Goal: Navigation & Orientation: Find specific page/section

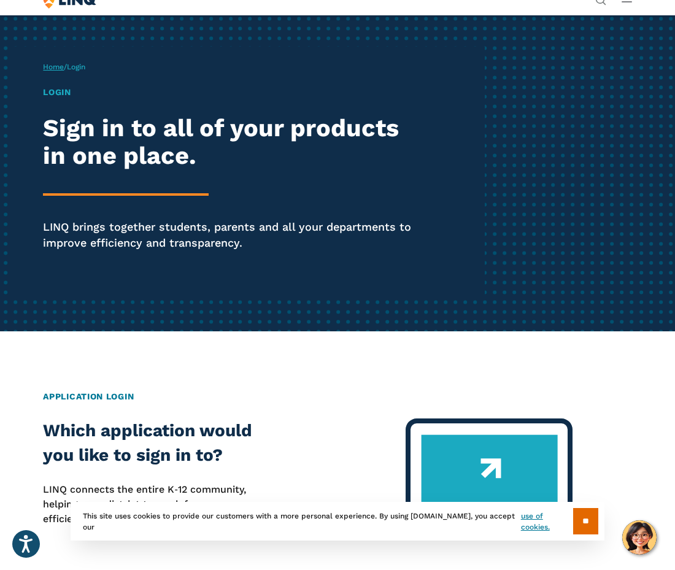
click at [48, 65] on link "Home" at bounding box center [53, 67] width 21 height 9
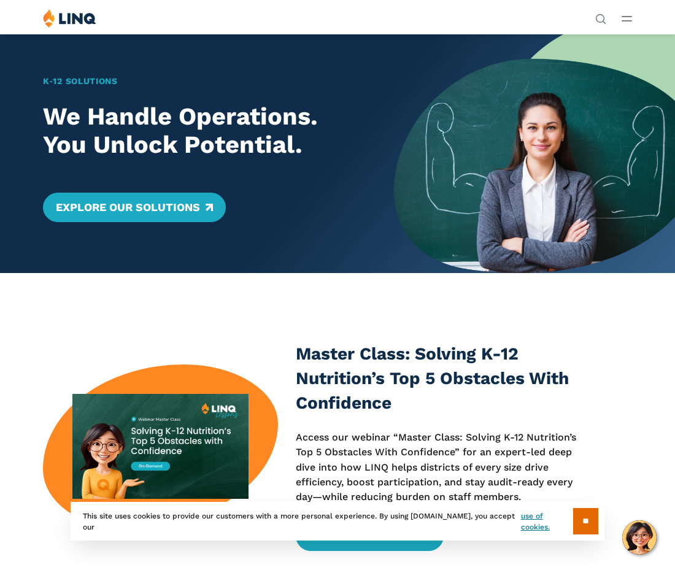
click at [622, 14] on button "Open Main Menu" at bounding box center [627, 19] width 10 height 14
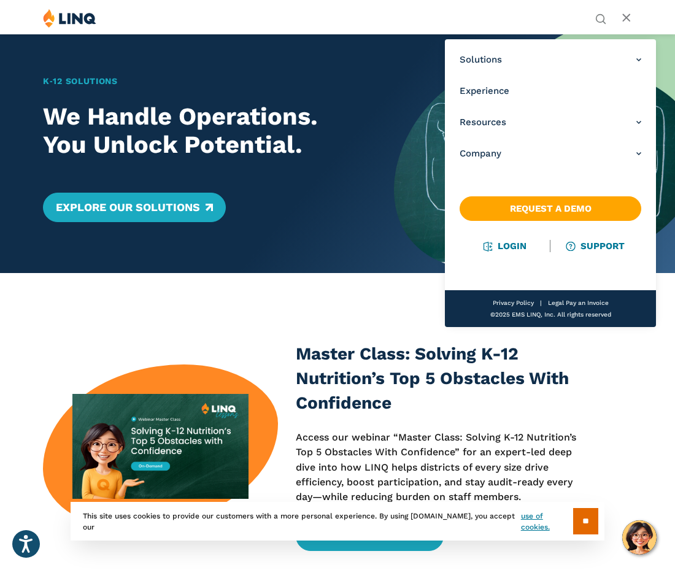
drag, startPoint x: 244, startPoint y: 315, endPoint x: 250, endPoint y: 299, distance: 17.7
click at [247, 310] on div "Master Class: Solving K-12 Nutrition’s Top 5 Obstacles With Confidence Access o…" at bounding box center [337, 446] width 675 height 347
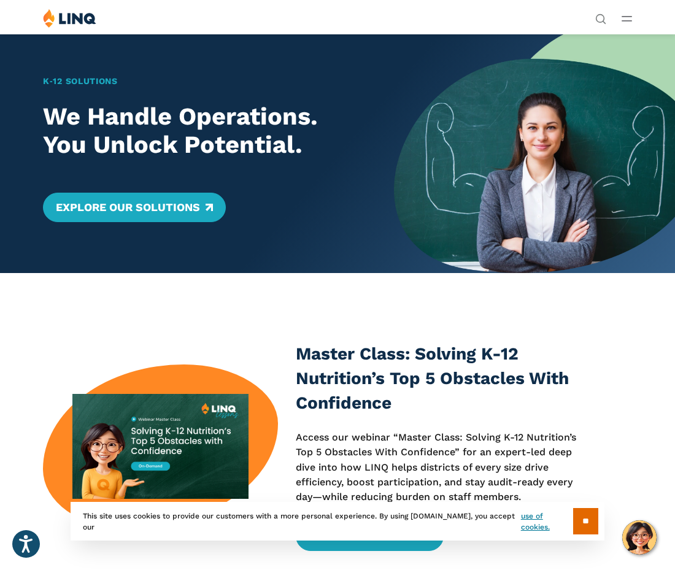
click at [633, 15] on div "Solutions Nutrition Overview NEW School Nutrition Suite School Nutrition State …" at bounding box center [337, 20] width 675 height 23
click at [79, 16] on img at bounding box center [69, 18] width 53 height 19
click at [627, 16] on icon "Open Main Menu" at bounding box center [627, 19] width 10 height 6
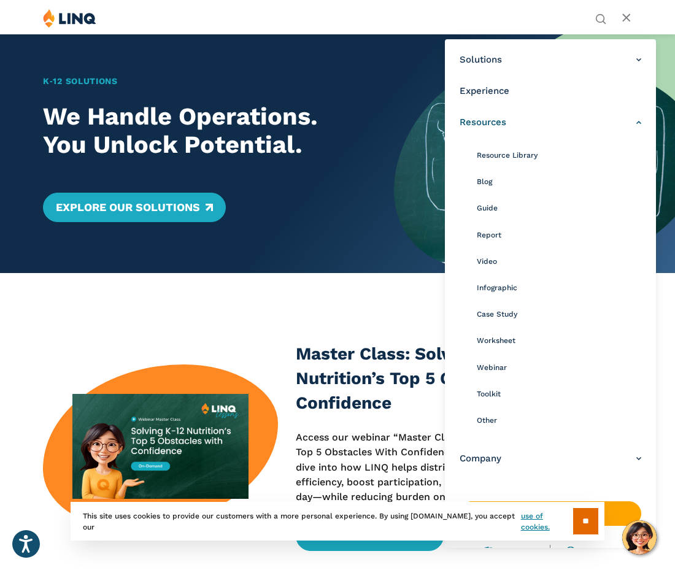
click at [486, 116] on span "Resources" at bounding box center [483, 122] width 47 height 13
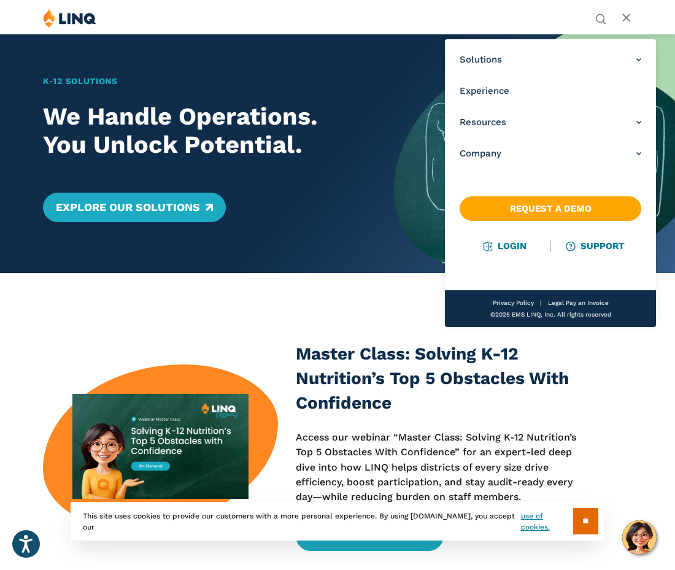
click at [421, 252] on img at bounding box center [534, 153] width 281 height 239
